Goal: Task Accomplishment & Management: Complete application form

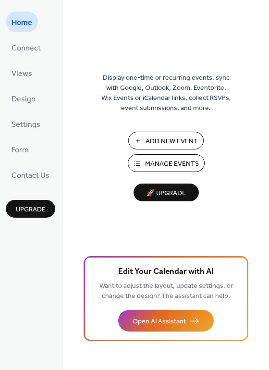
click at [169, 138] on span "Add New Event" at bounding box center [172, 142] width 52 height 10
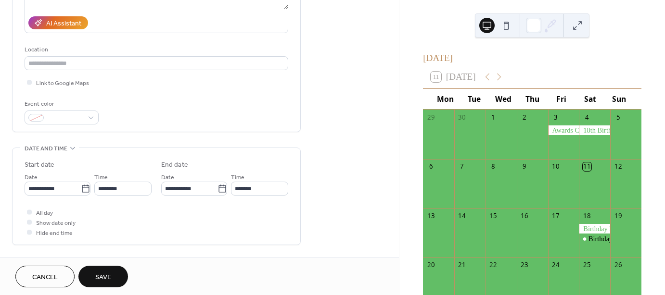
scroll to position [173, 0]
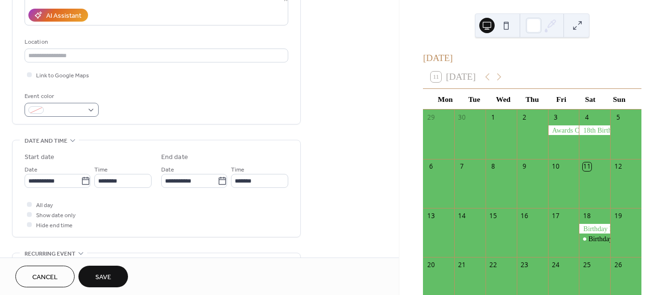
type input "**********"
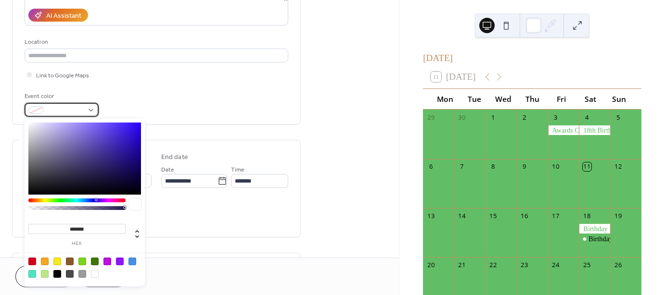
click at [94, 110] on div at bounding box center [62, 110] width 74 height 14
click at [95, 273] on div at bounding box center [95, 274] width 8 height 8
type input "*******"
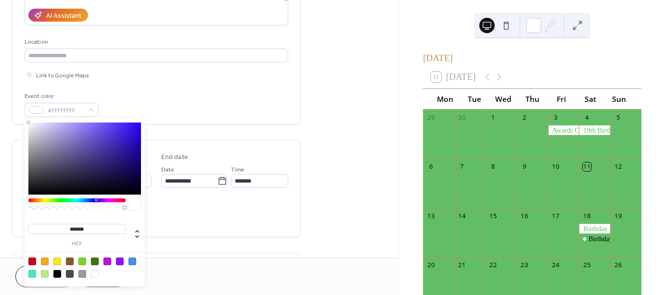
click at [216, 223] on div "All day Show date only Hide end time" at bounding box center [157, 215] width 264 height 30
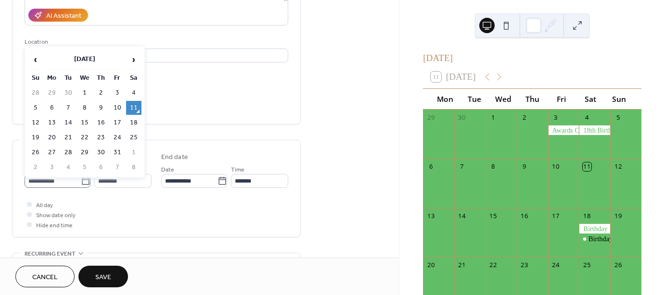
click at [81, 183] on icon at bounding box center [86, 182] width 10 height 10
click at [78, 183] on input "**********" at bounding box center [53, 181] width 56 height 14
click at [133, 56] on span "›" at bounding box center [134, 59] width 14 height 19
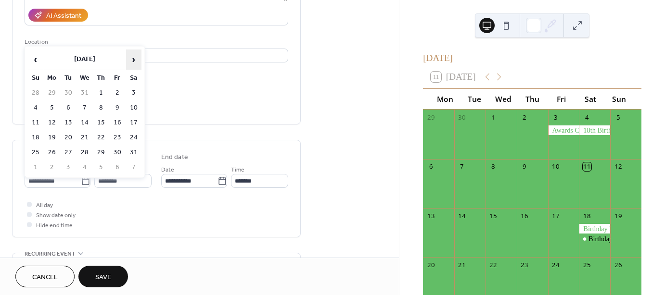
click at [133, 56] on span "›" at bounding box center [134, 59] width 14 height 19
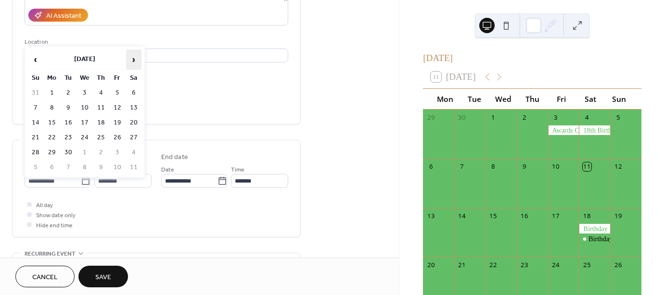
click at [133, 56] on span "›" at bounding box center [134, 59] width 14 height 19
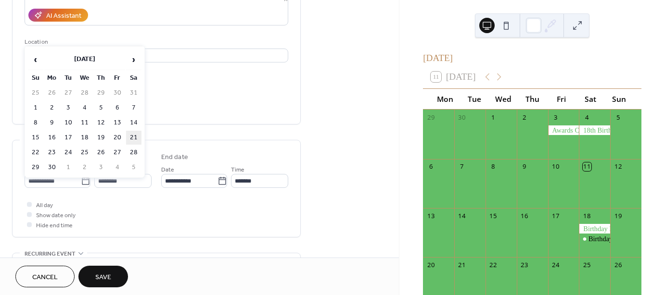
click at [131, 135] on td "21" at bounding box center [133, 138] width 15 height 14
type input "**********"
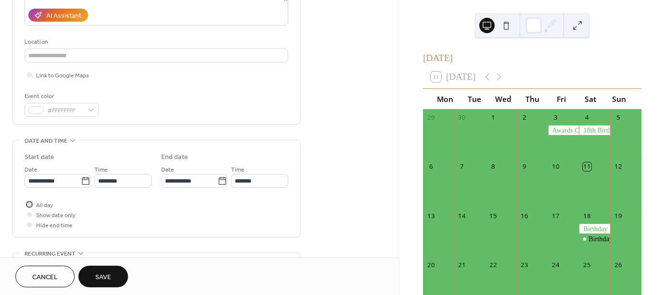
click at [29, 204] on div at bounding box center [29, 204] width 5 height 5
click at [114, 277] on button "Save" at bounding box center [103, 277] width 50 height 22
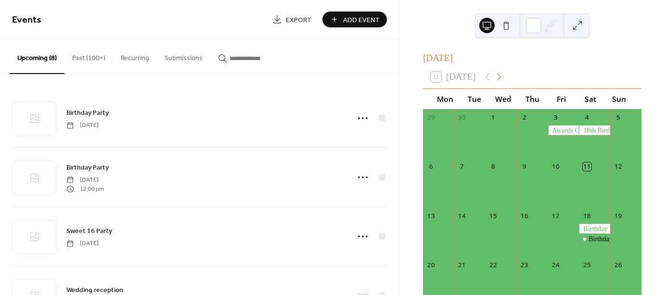
click at [504, 83] on icon at bounding box center [499, 77] width 12 height 12
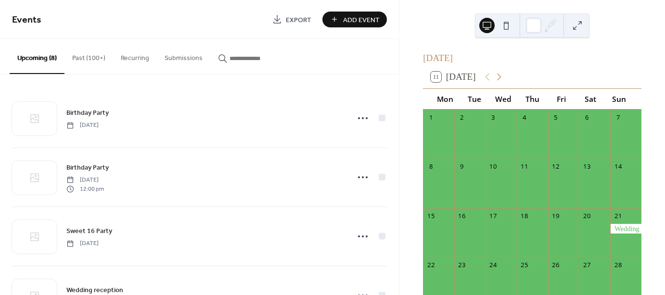
click at [504, 83] on icon at bounding box center [499, 77] width 12 height 12
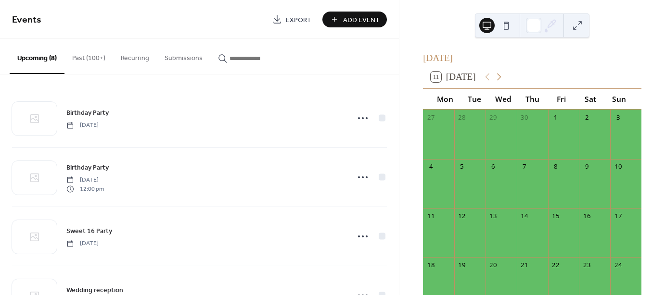
click at [504, 83] on icon at bounding box center [499, 77] width 12 height 12
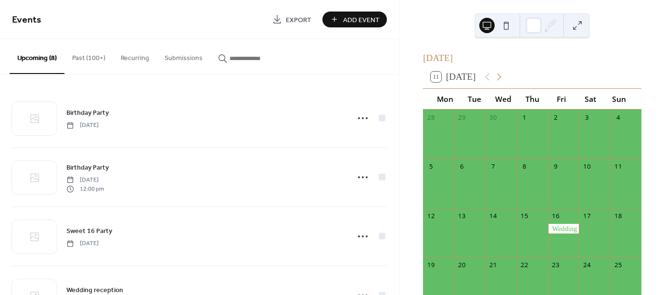
click at [504, 83] on icon at bounding box center [499, 77] width 12 height 12
click at [492, 82] on icon at bounding box center [488, 77] width 12 height 12
